Goal: Find specific page/section: Find specific page/section

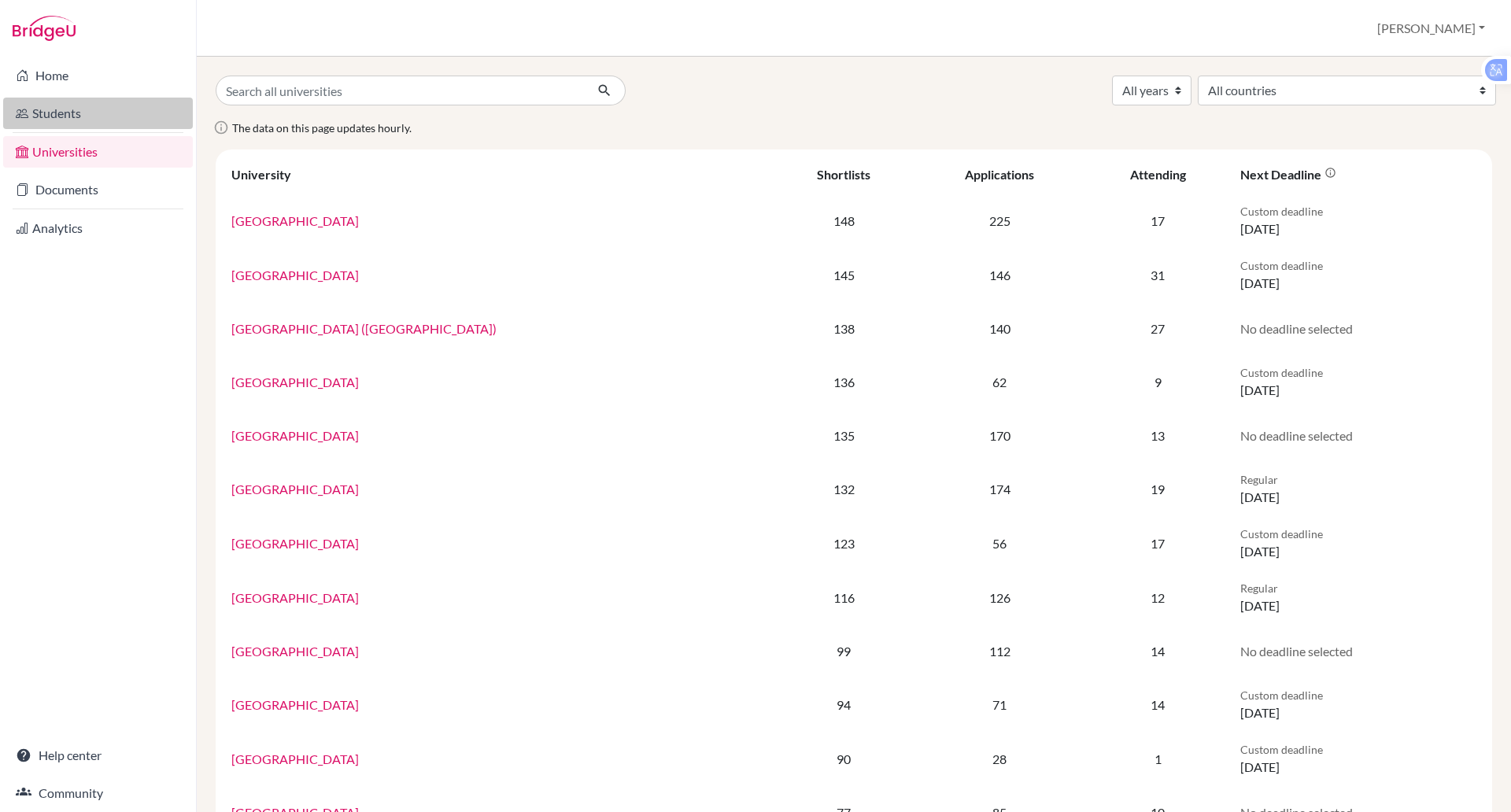
drag, startPoint x: 0, startPoint y: 0, endPoint x: 61, endPoint y: 117, distance: 131.9
click at [61, 117] on link "Students" at bounding box center [97, 114] width 189 height 32
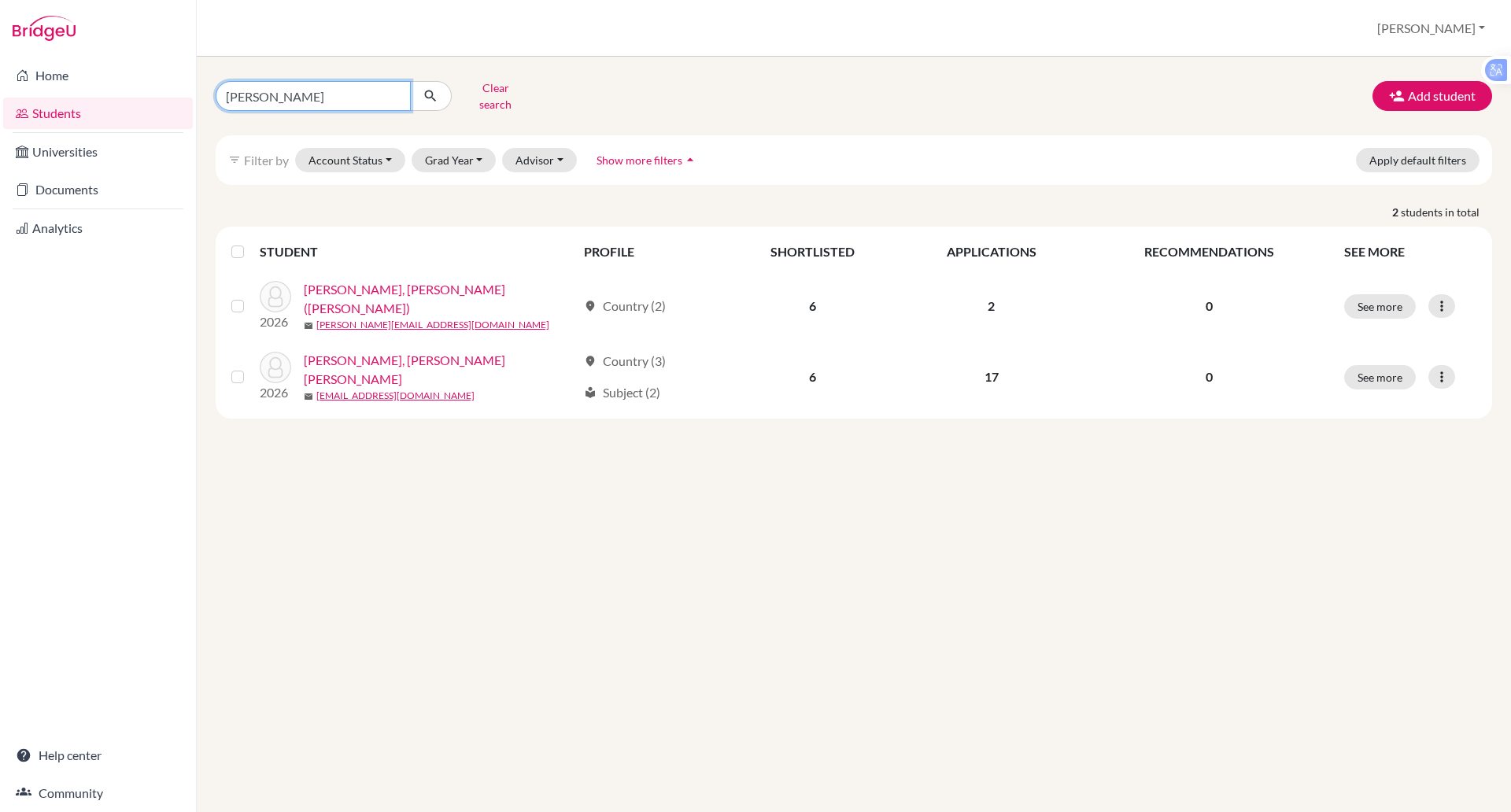
click at [260, 92] on input "[PERSON_NAME]" at bounding box center [312, 96] width 195 height 30
click at [293, 93] on input "[PERSON_NAME]" at bounding box center [312, 96] width 195 height 30
type input "a"
type input "[PERSON_NAME]"
click button "submit" at bounding box center [431, 96] width 42 height 30
